Goal: Task Accomplishment & Management: Manage account settings

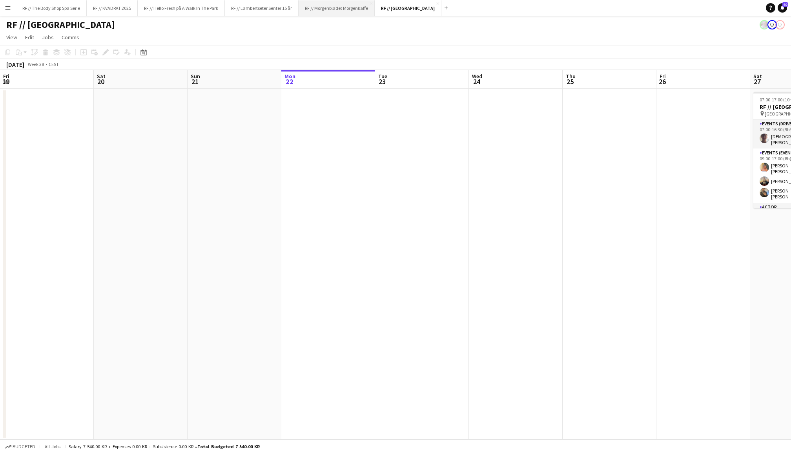
scroll to position [0, 186]
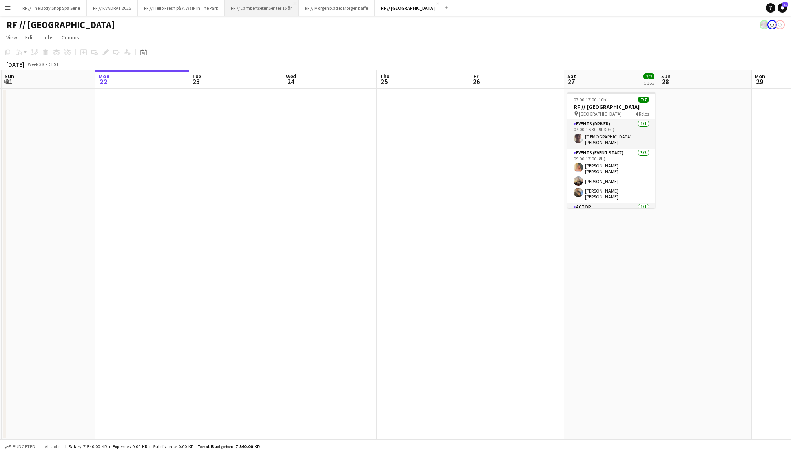
click at [262, 5] on button "RF // Lambertseter Senter 15 år Close" at bounding box center [262, 7] width 74 height 15
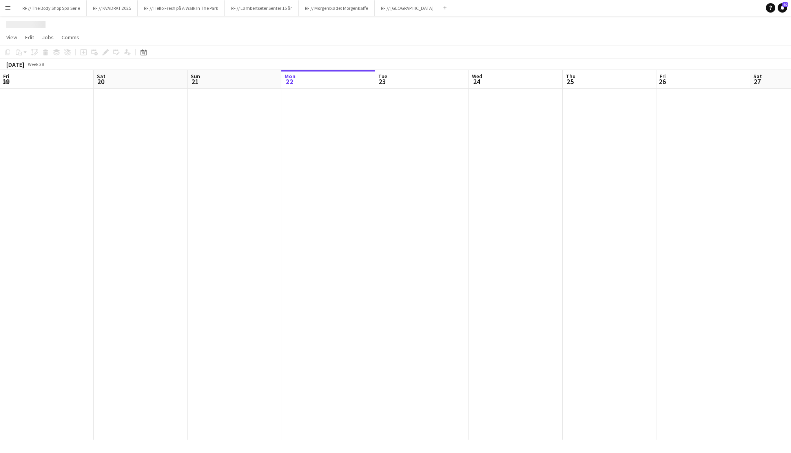
scroll to position [0, 187]
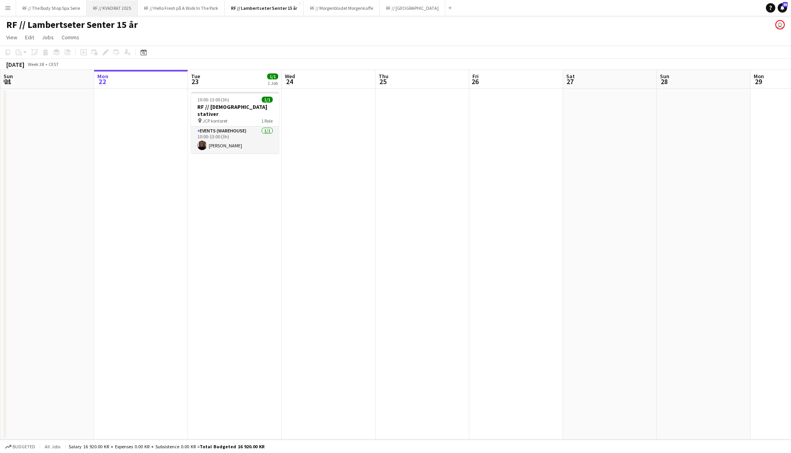
click at [111, 11] on button "RF // KVADRAT 2025 Close" at bounding box center [112, 7] width 51 height 15
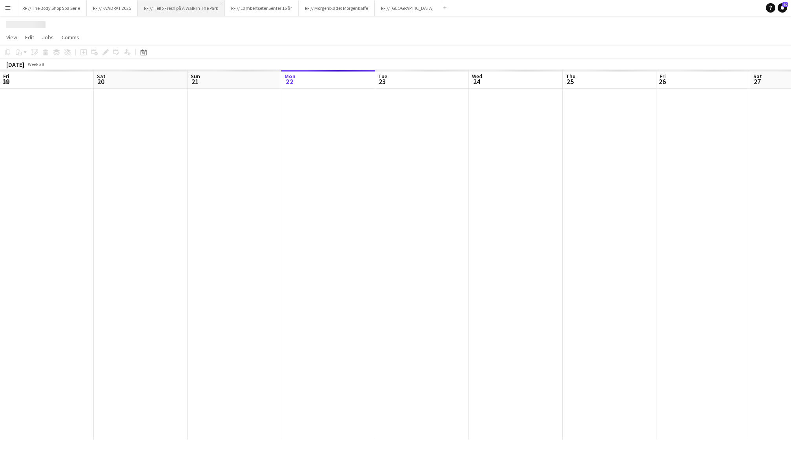
scroll to position [0, 187]
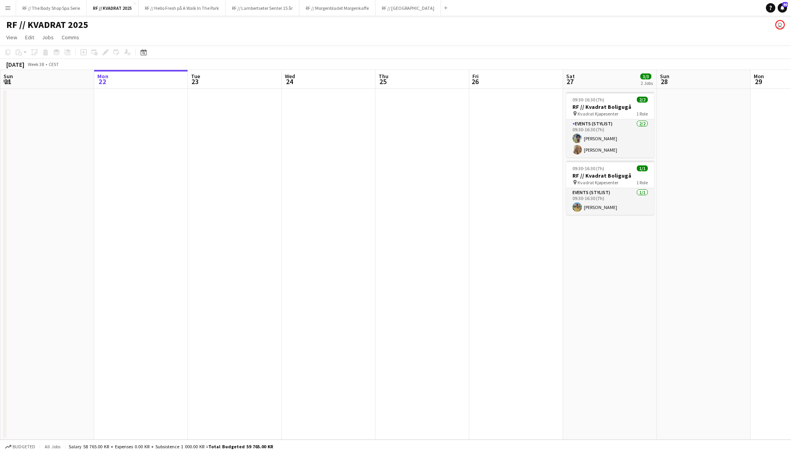
click at [214, 117] on app-date-cell at bounding box center [235, 264] width 94 height 351
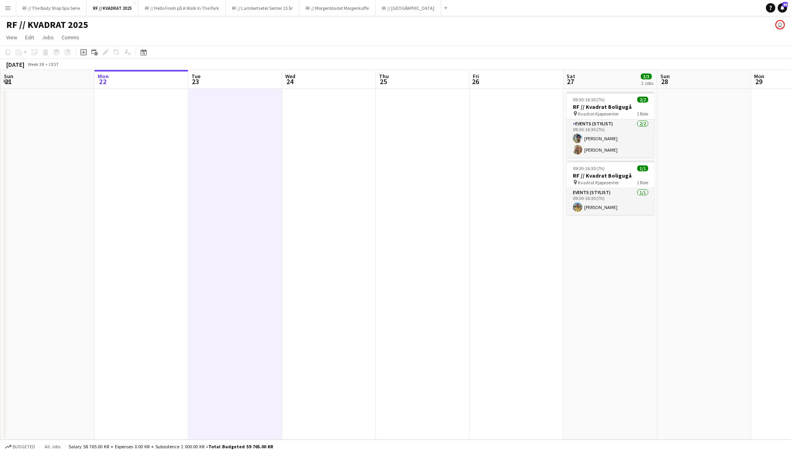
click at [139, 134] on app-date-cell at bounding box center [142, 264] width 94 height 351
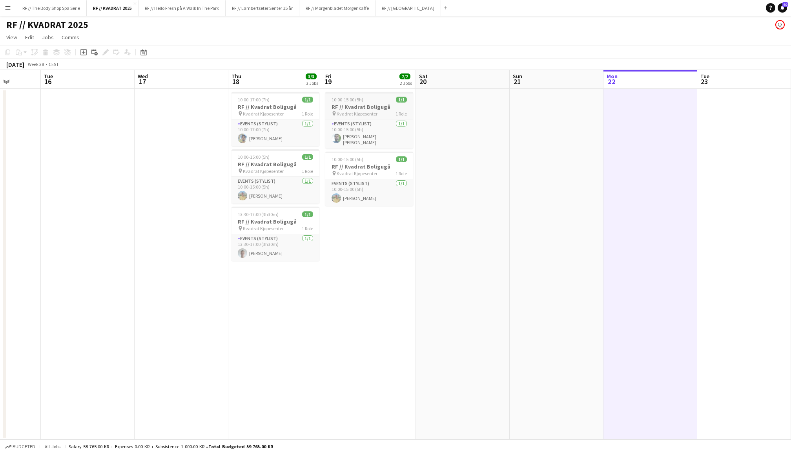
click at [375, 107] on h3 "RF // Kvadrat Boligugå" at bounding box center [369, 106] width 88 height 7
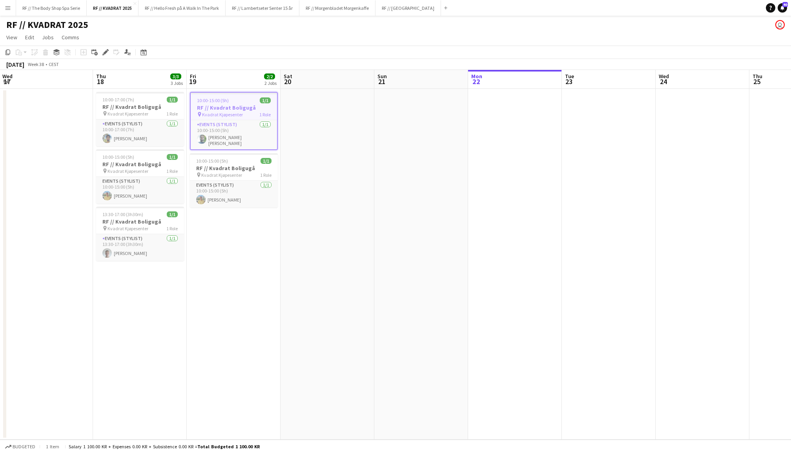
scroll to position [0, 204]
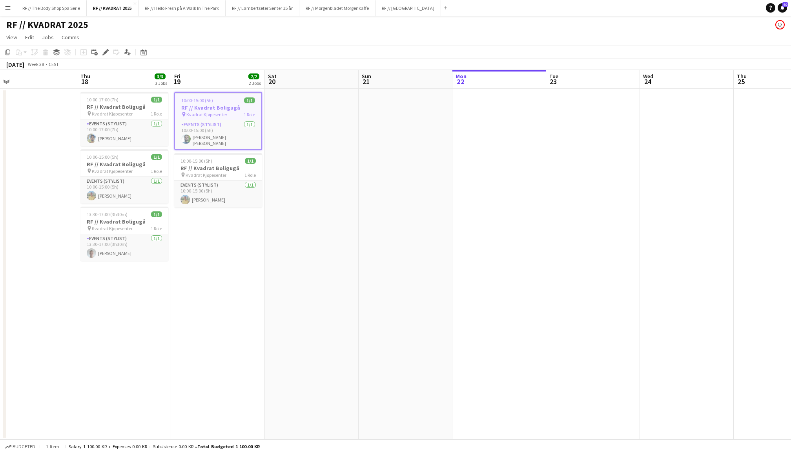
click at [523, 156] on app-date-cell at bounding box center [500, 264] width 94 height 351
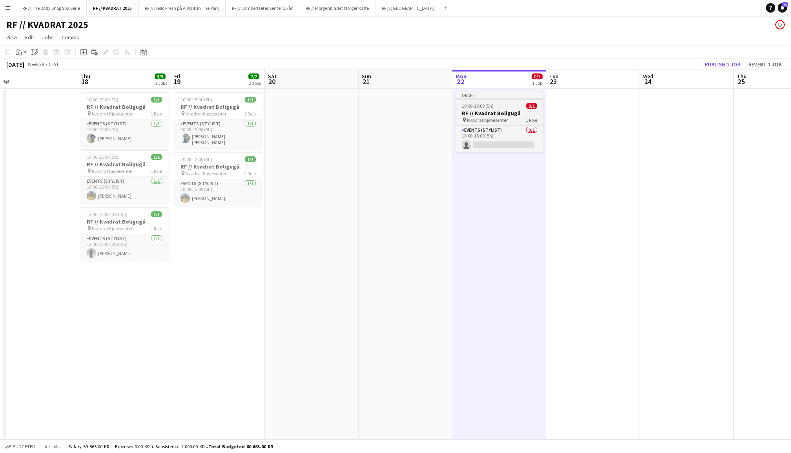
click at [504, 117] on span "Kvadrat Kjøpesenter" at bounding box center [487, 120] width 41 height 6
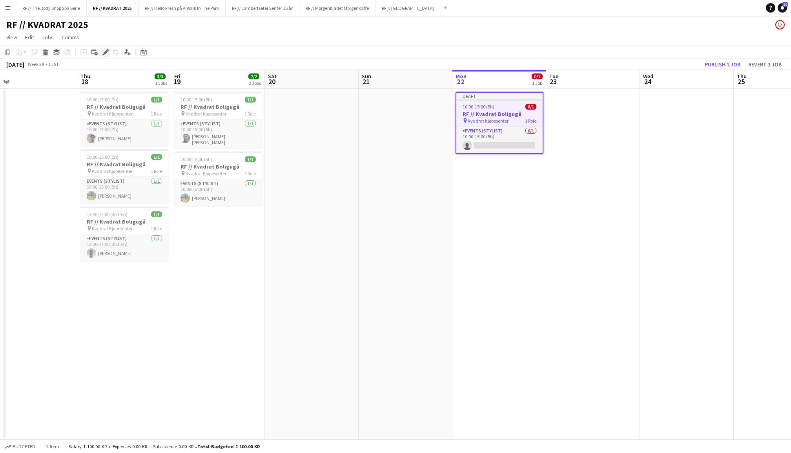
click at [104, 51] on icon "Edit" at bounding box center [105, 52] width 6 height 6
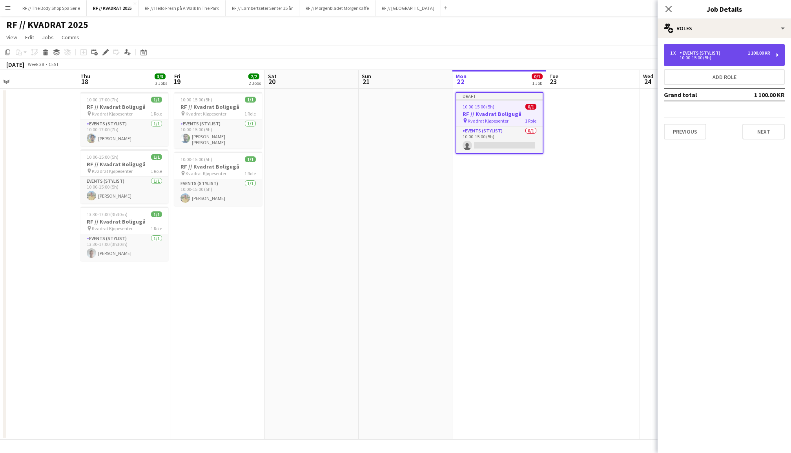
click at [691, 57] on div "10:00-15:00 (5h)" at bounding box center [721, 58] width 100 height 4
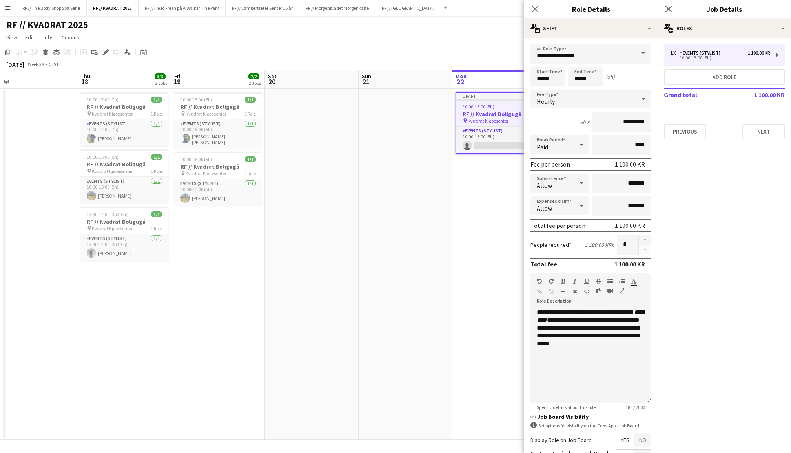
click at [542, 82] on input "*****" at bounding box center [548, 77] width 35 height 20
click at [539, 62] on div at bounding box center [540, 63] width 16 height 8
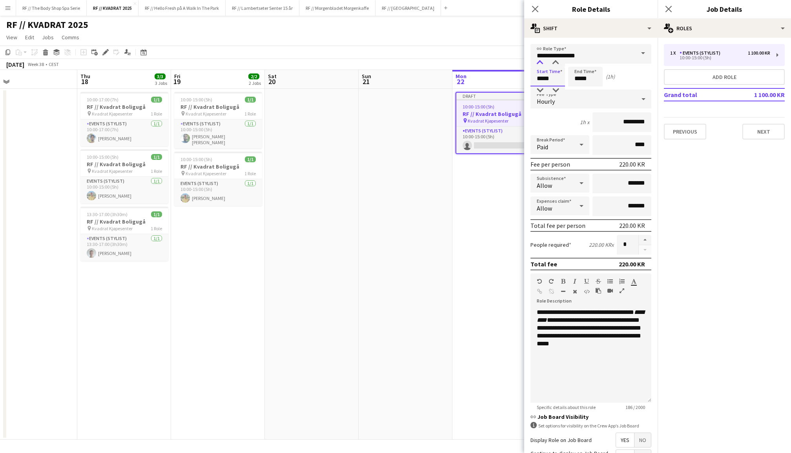
click at [539, 62] on div at bounding box center [540, 63] width 16 height 8
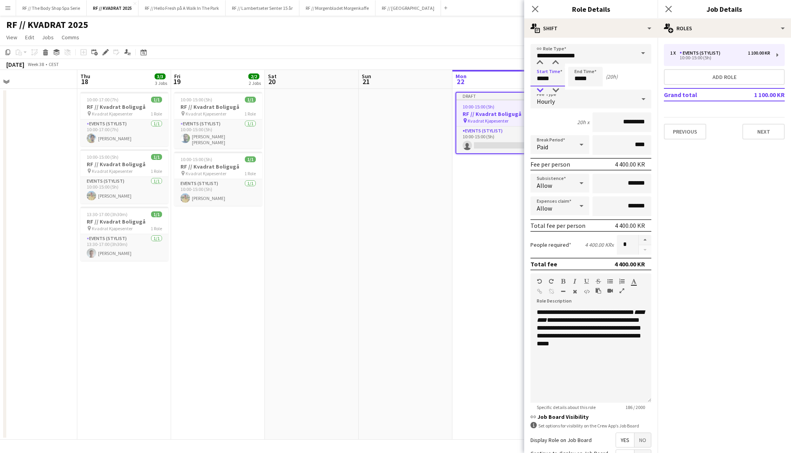
click at [539, 90] on div at bounding box center [540, 90] width 16 height 8
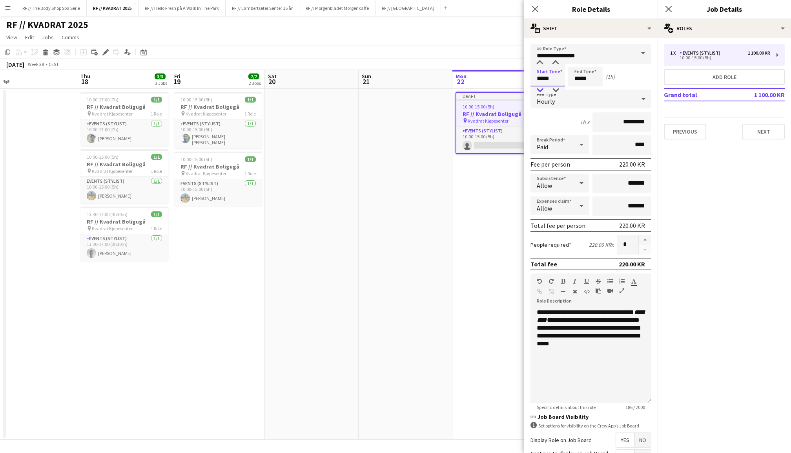
type input "*****"
click at [539, 90] on div at bounding box center [540, 90] width 16 height 8
click at [466, 198] on app-date-cell "Draft 10:00-15:00 (5h) 0/1 RF // Kvadrat Boligugå pin Kvadrat Kjøpesenter 1 Rol…" at bounding box center [500, 264] width 94 height 351
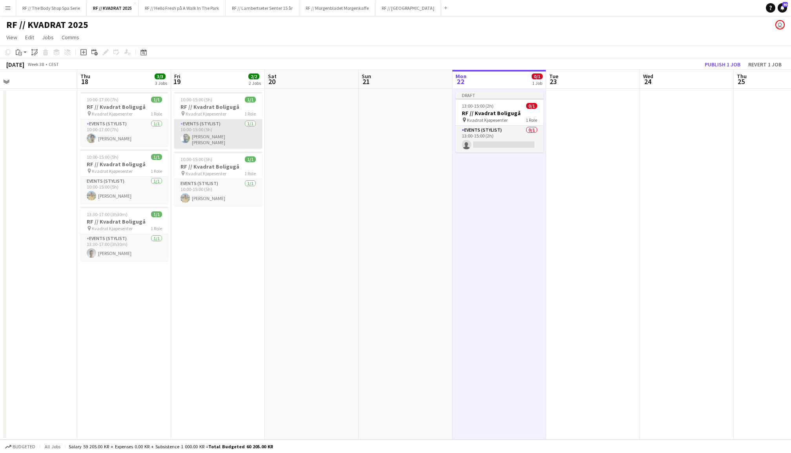
click at [205, 128] on app-card-role "Events (Stylist) [DATE] 10:00-15:00 (5h) [PERSON_NAME] [PERSON_NAME]" at bounding box center [218, 133] width 88 height 29
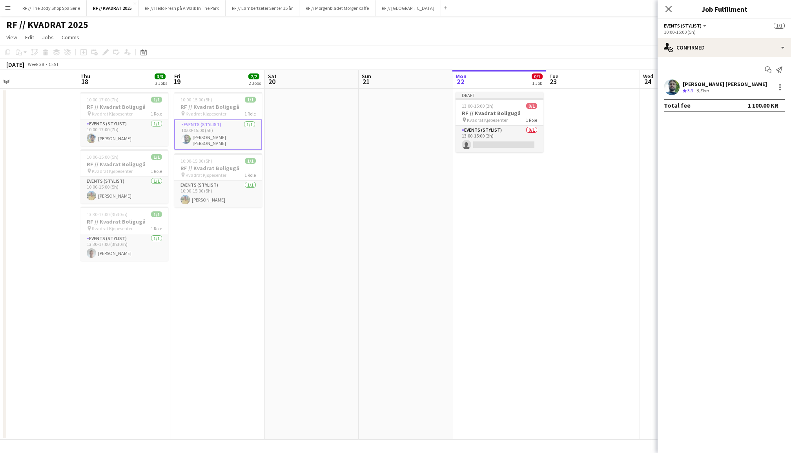
click at [669, 85] on app-user-avatar at bounding box center [672, 87] width 16 height 16
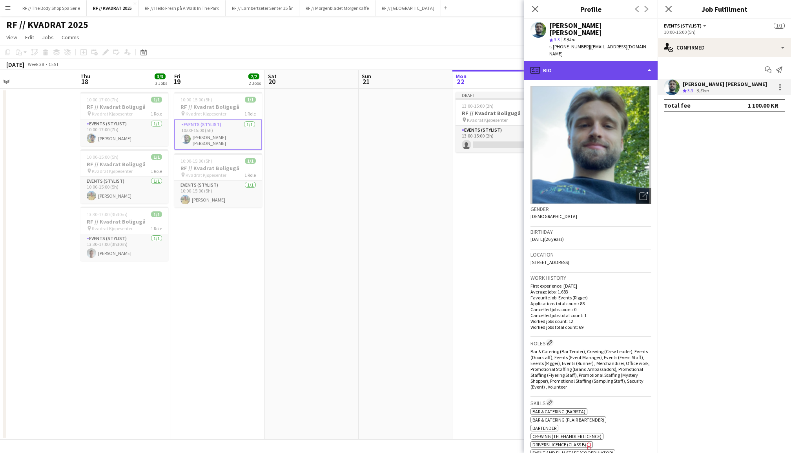
click at [606, 61] on div "profile Bio" at bounding box center [590, 70] width 133 height 19
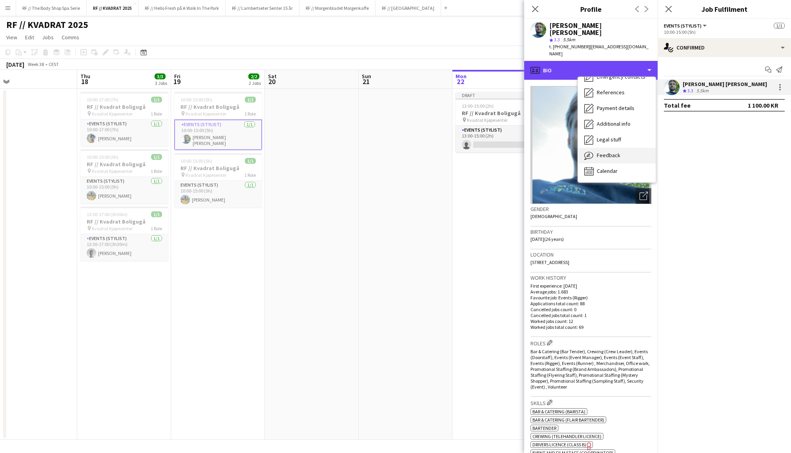
scroll to position [74, 0]
click at [609, 167] on span "Calendar" at bounding box center [607, 170] width 21 height 7
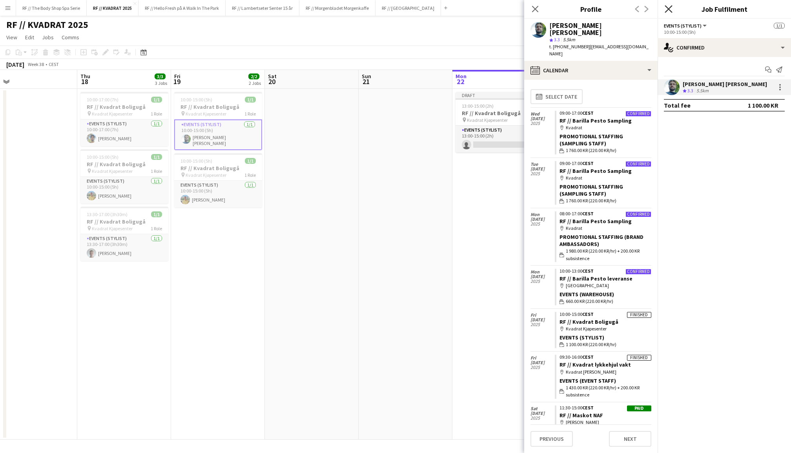
click at [672, 10] on icon "Close pop-in" at bounding box center [668, 8] width 7 height 7
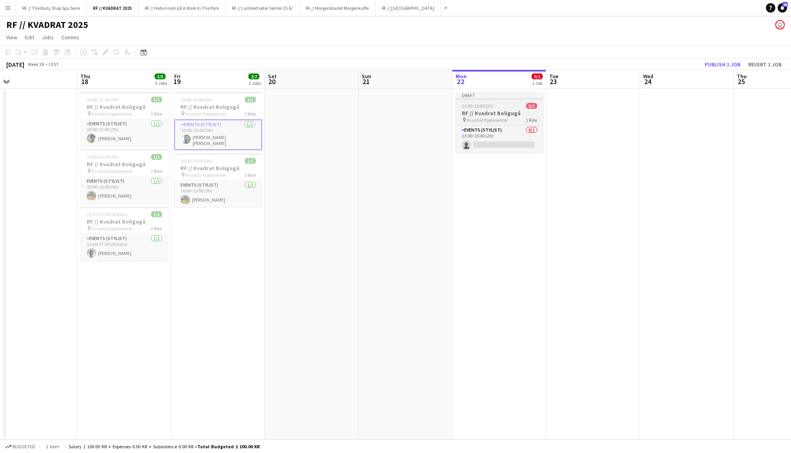
click at [492, 120] on span "Kvadrat Kjøpesenter" at bounding box center [487, 120] width 41 height 6
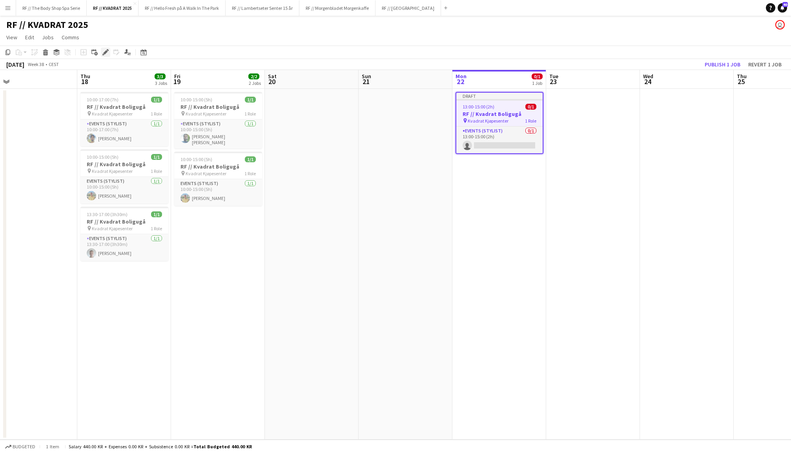
click at [104, 51] on icon "Edit" at bounding box center [105, 52] width 6 height 6
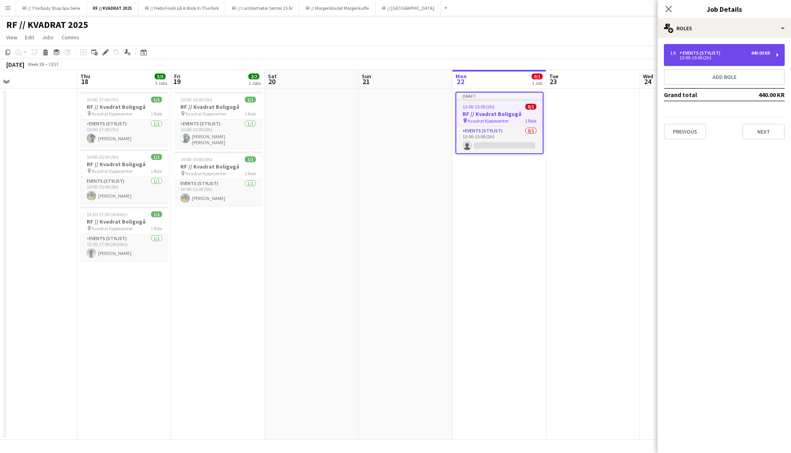
click at [713, 51] on div "Events (Stylist)" at bounding box center [702, 52] width 44 height 5
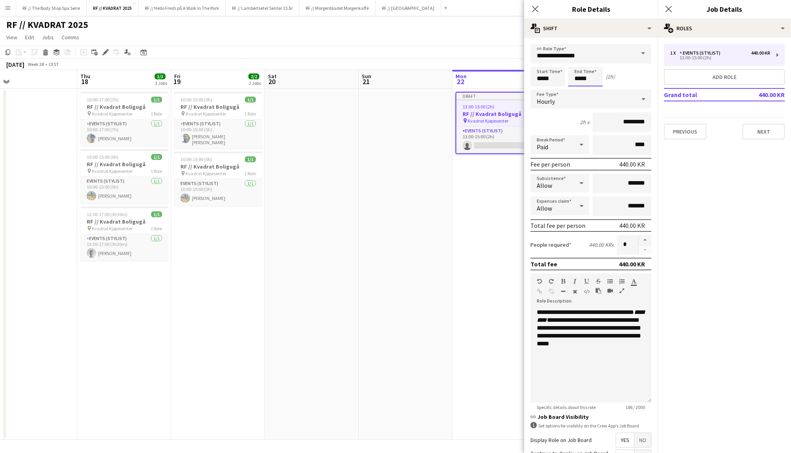
click at [582, 77] on input "*****" at bounding box center [585, 77] width 35 height 20
type input "*****"
click at [578, 86] on div at bounding box center [578, 90] width 16 height 8
click at [672, 8] on icon "Close pop-in" at bounding box center [668, 8] width 7 height 7
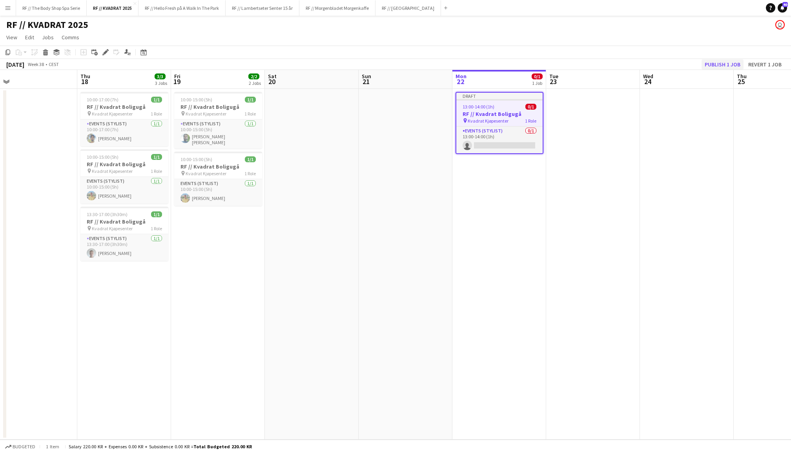
click at [724, 62] on button "Publish 1 job" at bounding box center [723, 64] width 42 height 10
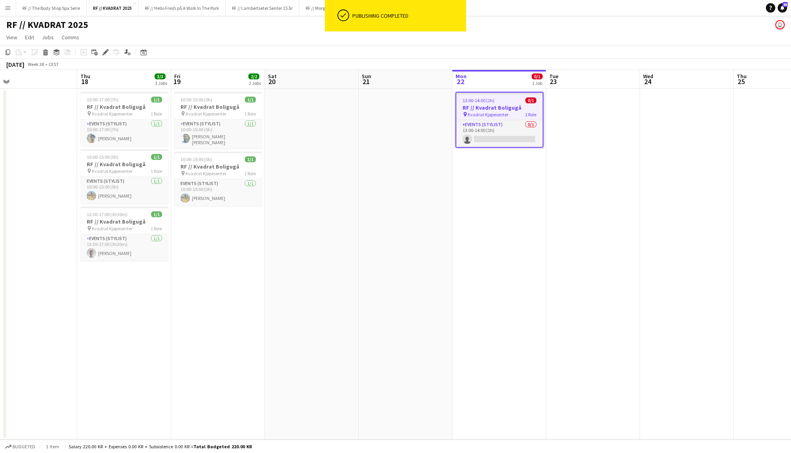
click at [501, 139] on app-card-role "Events (Stylist) 0/1 13:00-14:00 (1h) single-neutral-actions" at bounding box center [500, 133] width 86 height 27
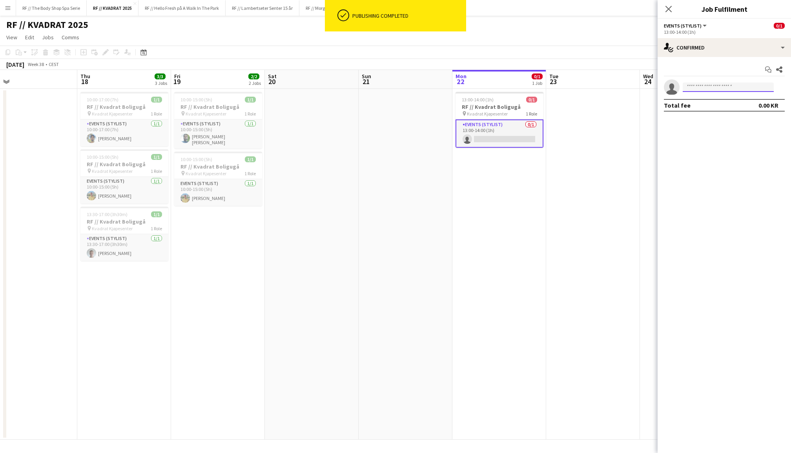
click at [713, 84] on input at bounding box center [728, 86] width 91 height 9
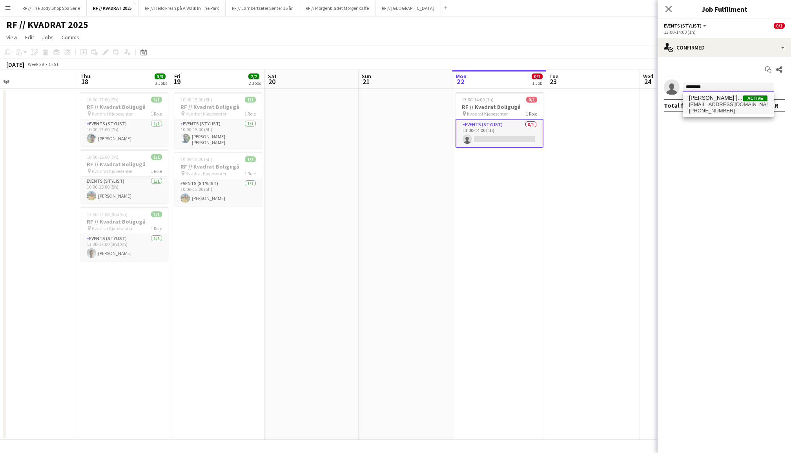
type input "********"
click at [713, 105] on span "[EMAIL_ADDRESS][DOMAIN_NAME]" at bounding box center [728, 104] width 79 height 6
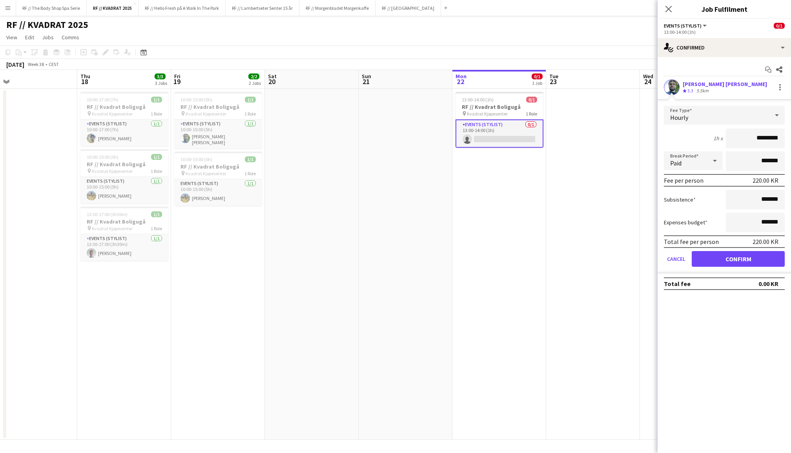
click at [735, 262] on button "Confirm" at bounding box center [738, 259] width 93 height 16
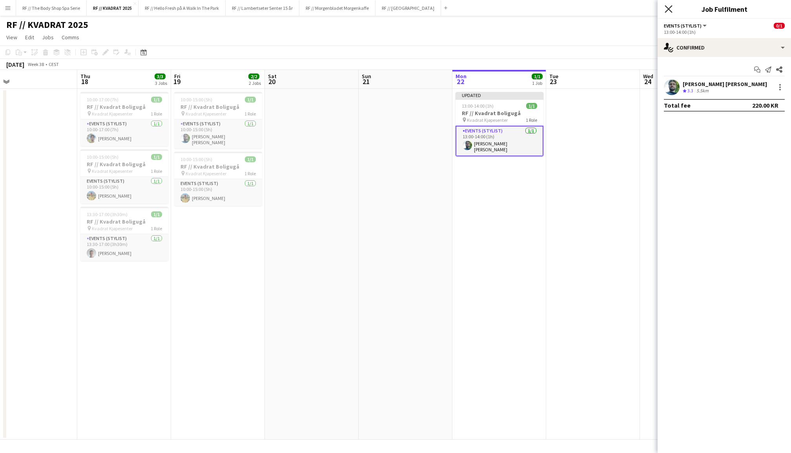
click at [666, 7] on icon at bounding box center [668, 8] width 7 height 7
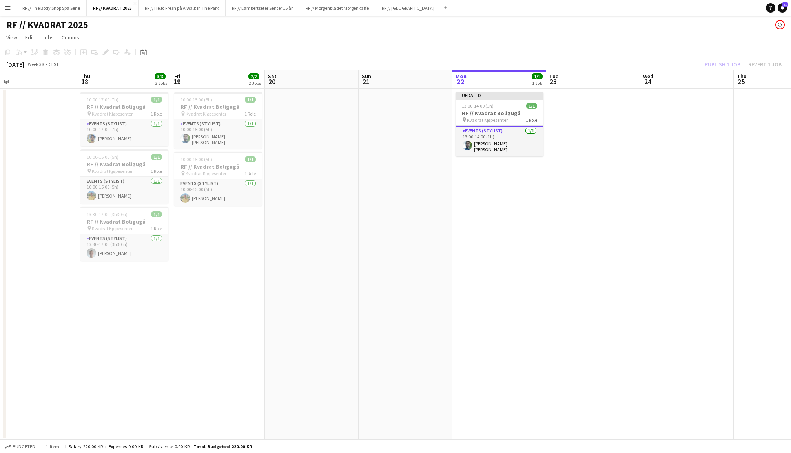
click at [718, 63] on div "Publish 1 job Revert 1 job" at bounding box center [744, 64] width 96 height 10
click at [718, 63] on button "Publish 1 job" at bounding box center [723, 64] width 42 height 10
